Goal: Task Accomplishment & Management: Manage account settings

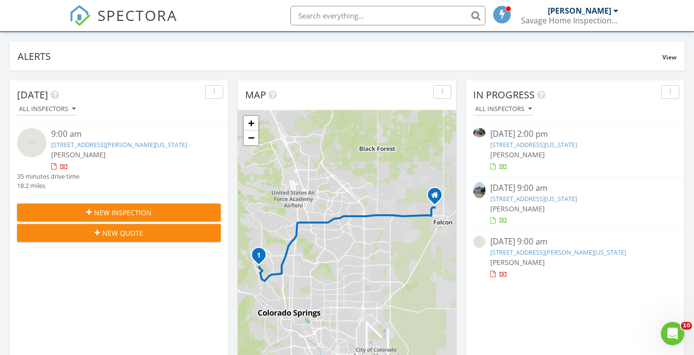
scroll to position [888, 695]
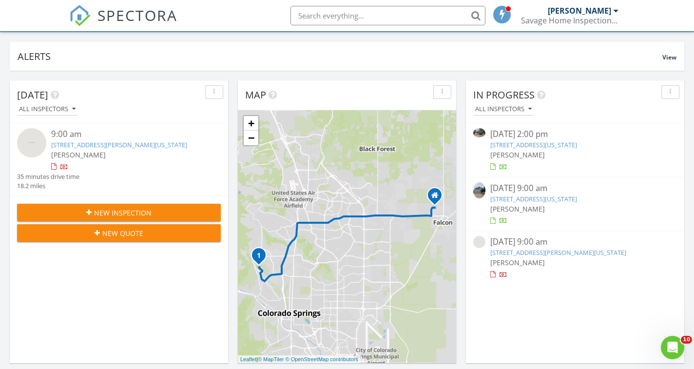
click at [511, 144] on link "412 Yucca Dr, Colorado Springs, CO 80905" at bounding box center [533, 144] width 87 height 9
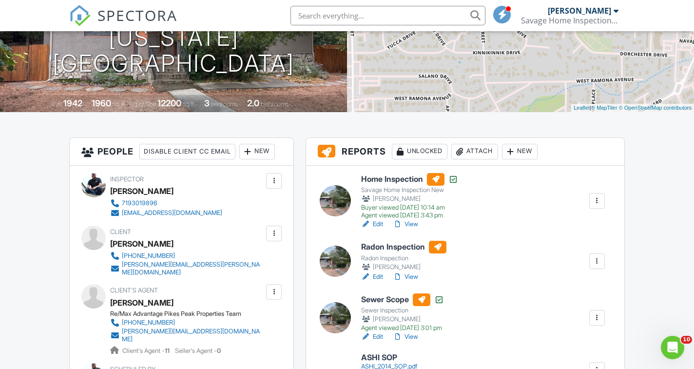
click at [470, 156] on div "Attach" at bounding box center [474, 152] width 47 height 16
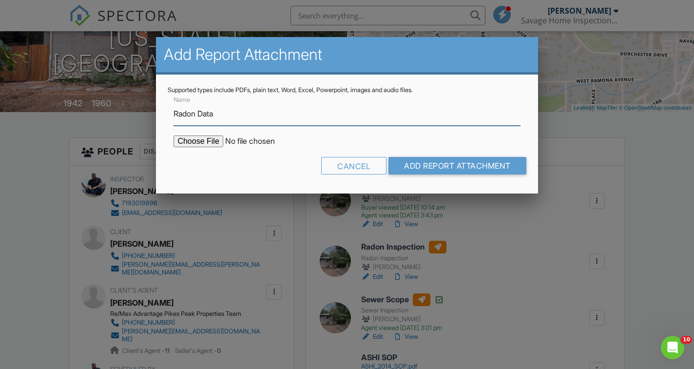
type input "Radon Data"
click at [203, 143] on input "file" at bounding box center [257, 141] width 166 height 12
type input "C:\fakepath\412 Yucca.pdf"
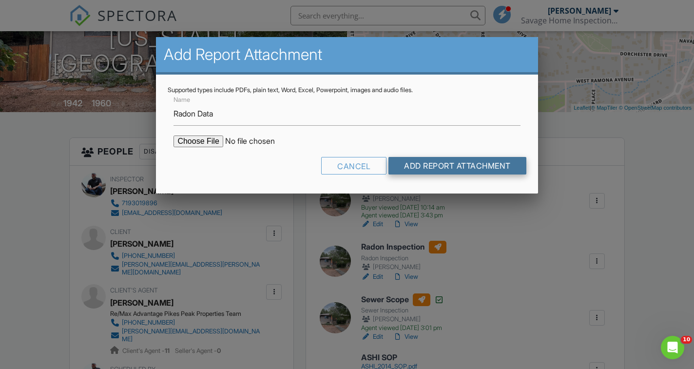
click at [413, 165] on input "Add Report Attachment" at bounding box center [457, 166] width 138 height 18
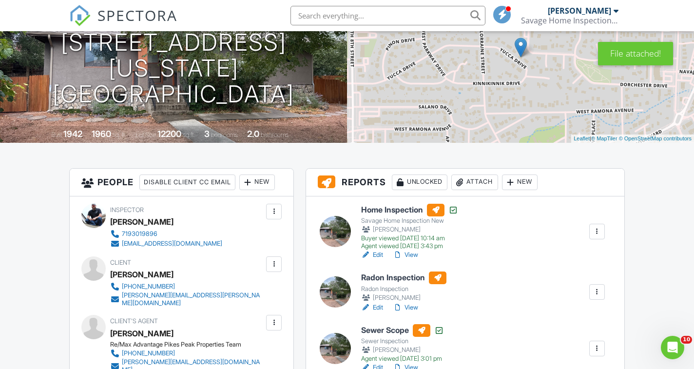
scroll to position [128, 0]
click at [398, 309] on div at bounding box center [398, 308] width 10 height 10
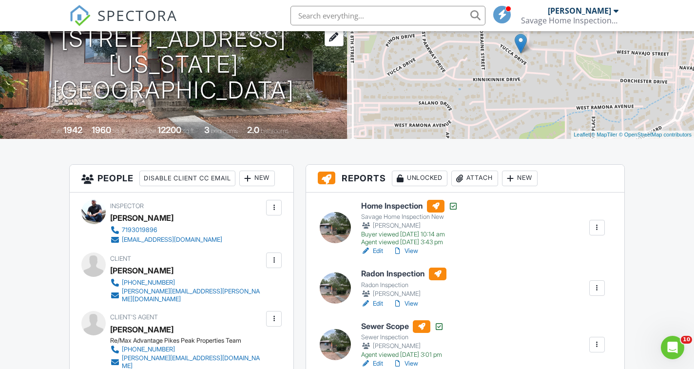
scroll to position [134, 0]
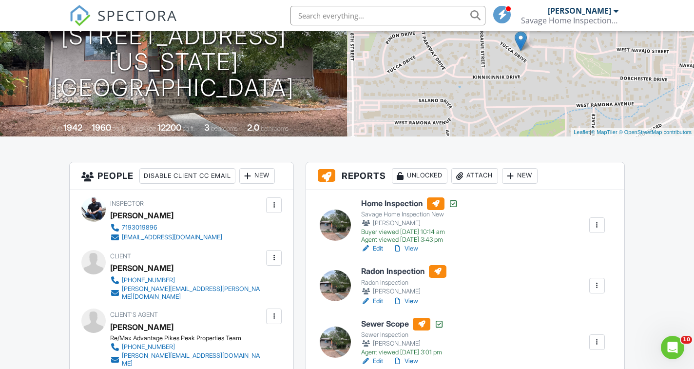
click at [400, 301] on div at bounding box center [398, 301] width 10 height 10
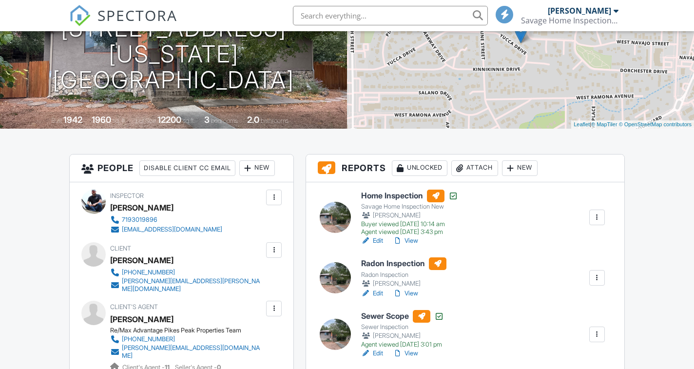
scroll to position [142, 0]
click at [396, 266] on h6 "Radon Inspection" at bounding box center [403, 263] width 85 height 13
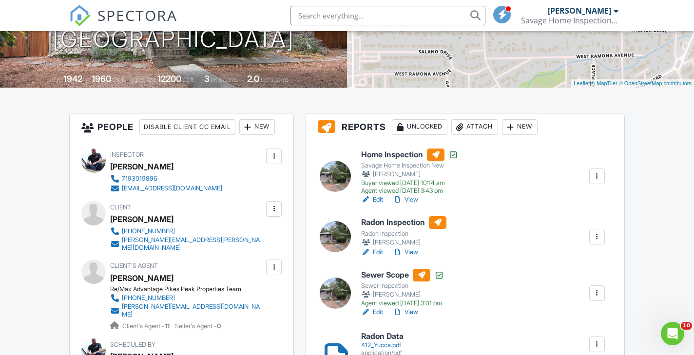
scroll to position [190, 0]
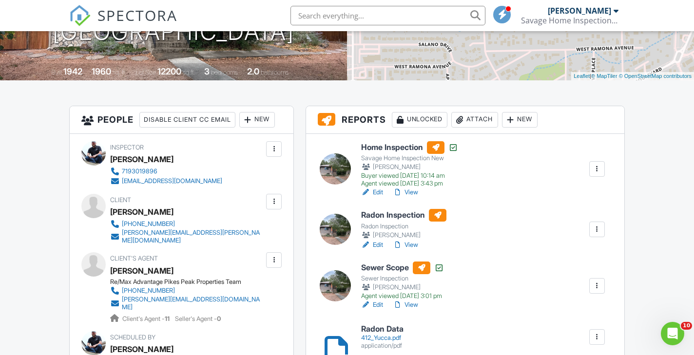
click at [398, 246] on div at bounding box center [398, 245] width 10 height 10
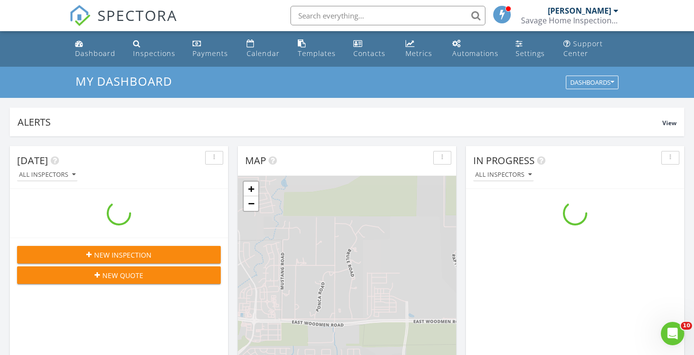
scroll to position [888, 695]
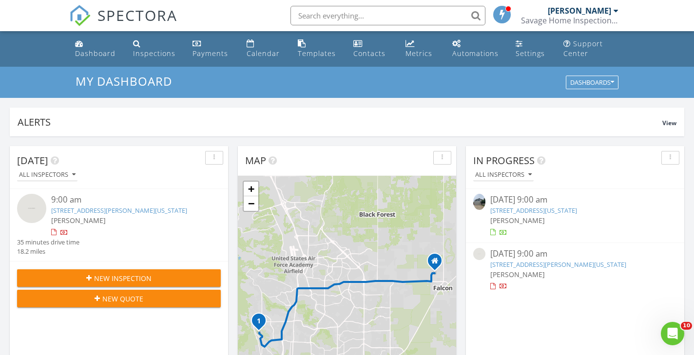
click at [521, 210] on link "[STREET_ADDRESS][US_STATE]" at bounding box center [533, 210] width 87 height 9
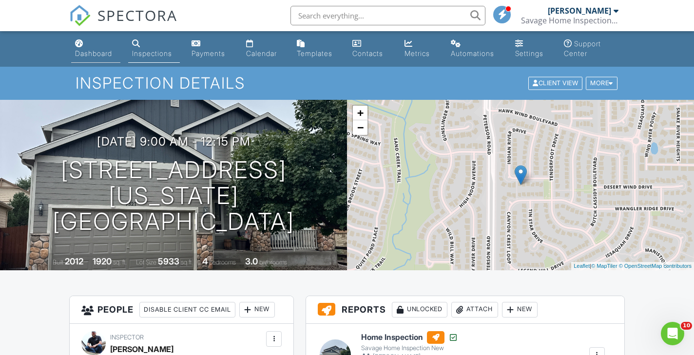
click at [95, 55] on div "Dashboard" at bounding box center [93, 53] width 37 height 8
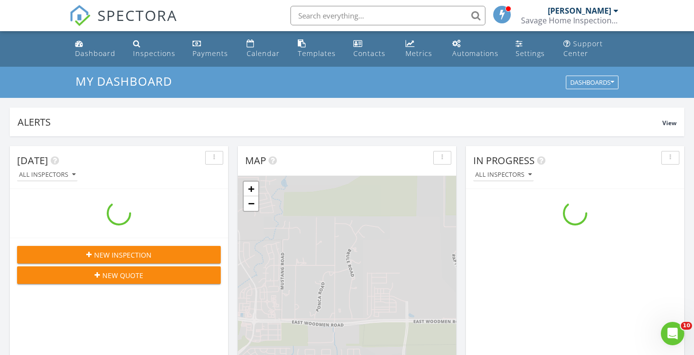
scroll to position [888, 695]
